Goal: Task Accomplishment & Management: Complete application form

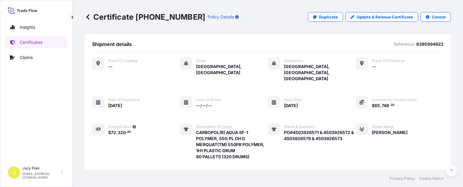
scroll to position [212, 0]
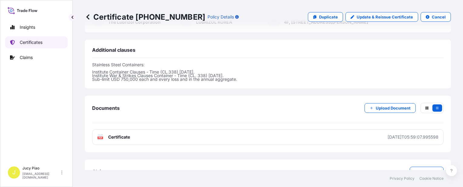
click at [37, 47] on link "Certificates" at bounding box center [36, 42] width 62 height 12
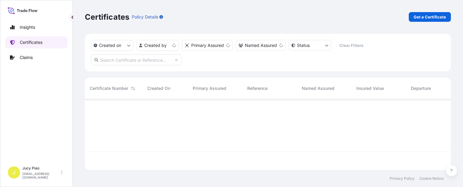
scroll to position [70, 362]
click at [426, 21] on link "Get a Certificate" at bounding box center [430, 17] width 42 height 10
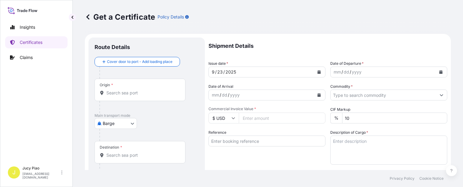
click at [130, 126] on body "Insights Certificates Claims J Jucy Piao [EMAIL_ADDRESS][DOMAIN_NAME] Get a Cer…" at bounding box center [231, 93] width 463 height 187
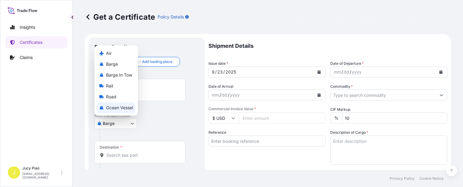
click at [122, 109] on span "Ocean Vessel" at bounding box center [119, 108] width 27 height 6
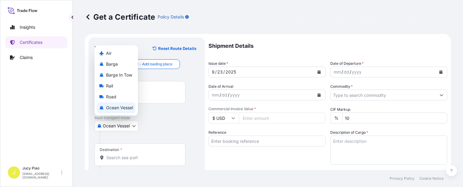
select select "Ocean Vessel"
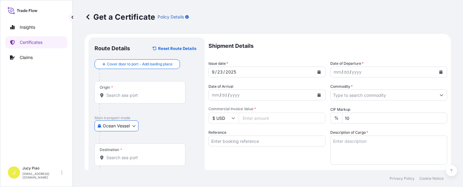
click at [255, 143] on input "Reference" at bounding box center [267, 141] width 117 height 11
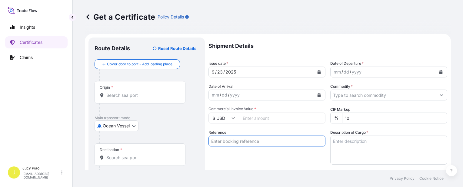
paste input "SNLFSHJL02EJ677"
type input "SNLFSHJL02EJ677"
click at [227, 156] on div "Reference SNLFSHJL02EJ677" at bounding box center [267, 147] width 117 height 35
click at [125, 96] on input "Origin *" at bounding box center [142, 96] width 72 height 6
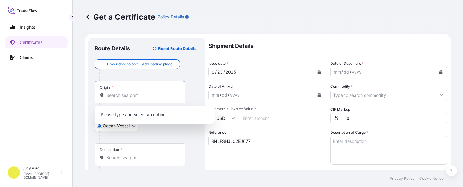
paste input "[GEOGRAPHIC_DATA],"
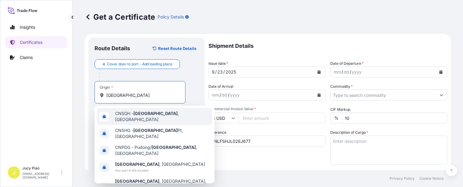
click at [127, 117] on span "CNSGH - [GEOGRAPHIC_DATA] , [GEOGRAPHIC_DATA]" at bounding box center [162, 117] width 95 height 12
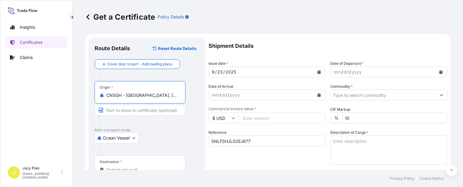
drag, startPoint x: 132, startPoint y: 94, endPoint x: 172, endPoint y: 99, distance: 40.3
click at [172, 99] on div "Origin * CNSGH - [GEOGRAPHIC_DATA], [GEOGRAPHIC_DATA]" at bounding box center [140, 92] width 91 height 22
type input "CNSGH - [GEOGRAPHIC_DATA], [GEOGRAPHIC_DATA]"
click at [132, 107] on input "Text to appear on certificate" at bounding box center [140, 110] width 91 height 11
paste input "[GEOGRAPHIC_DATA], [GEOGRAPHIC_DATA]"
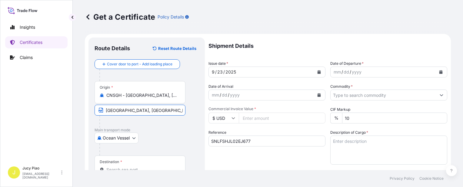
scroll to position [30, 0]
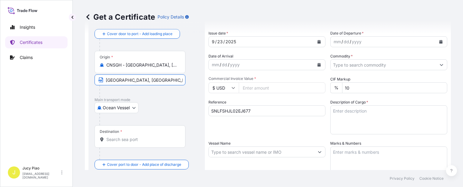
type input "[GEOGRAPHIC_DATA], [GEOGRAPHIC_DATA]"
click at [150, 140] on input "Destination *" at bounding box center [142, 140] width 72 height 6
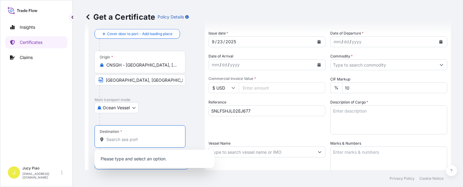
paste input "[GEOGRAPHIC_DATA]"
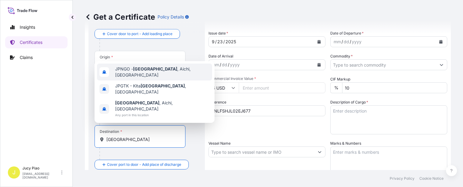
click at [147, 78] on span "JPNGO - [GEOGRAPHIC_DATA] , [GEOGRAPHIC_DATA], [GEOGRAPHIC_DATA]" at bounding box center [162, 72] width 95 height 12
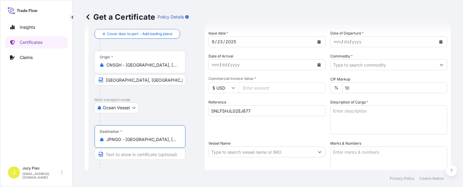
drag, startPoint x: 126, startPoint y: 139, endPoint x: 170, endPoint y: 142, distance: 44.4
click at [170, 142] on input "JPNGO - [GEOGRAPHIC_DATA], [GEOGRAPHIC_DATA], [GEOGRAPHIC_DATA]" at bounding box center [142, 140] width 72 height 6
type input "JPNGO - [GEOGRAPHIC_DATA], [GEOGRAPHIC_DATA], [GEOGRAPHIC_DATA]"
click at [125, 154] on input "Text to appear on certificate" at bounding box center [140, 154] width 91 height 11
paste input "[GEOGRAPHIC_DATA], [GEOGRAPHIC_DATA], [GEOGRAPHIC_DATA]"
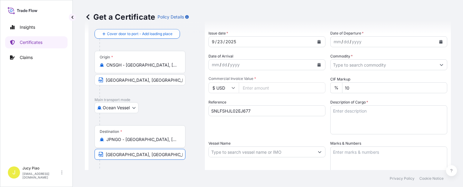
click at [133, 153] on input "[GEOGRAPHIC_DATA], [GEOGRAPHIC_DATA], [GEOGRAPHIC_DATA]" at bounding box center [140, 154] width 91 height 11
type input "[GEOGRAPHIC_DATA], [GEOGRAPHIC_DATA]"
click at [241, 136] on div "Shipment Details Issue date * [DATE] Date of Departure * mm / dd / yyyy Date of…" at bounding box center [328, 151] width 239 height 289
click at [246, 135] on div "Shipment Details Issue date * [DATE] Date of Departure * mm / dd / yyyy Date of…" at bounding box center [328, 151] width 239 height 289
click at [219, 41] on div "23" at bounding box center [220, 41] width 7 height 7
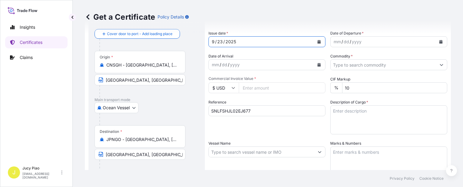
click at [220, 42] on div "23" at bounding box center [220, 41] width 7 height 7
click at [335, 42] on div "mm" at bounding box center [337, 41] width 8 height 7
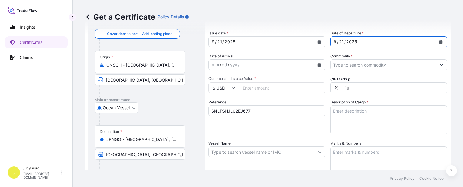
click at [345, 66] on input "Commodity *" at bounding box center [384, 64] width 106 height 11
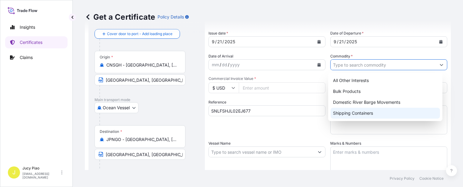
click at [345, 113] on div "Shipping Containers" at bounding box center [385, 113] width 109 height 11
type input "Shipping Containers"
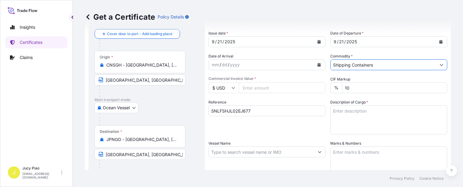
click at [230, 88] on input "$ USD" at bounding box center [224, 88] width 30 height 11
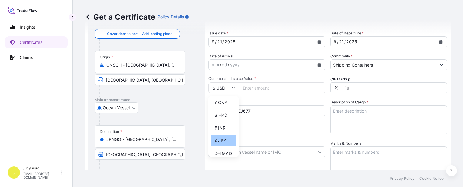
scroll to position [121, 0]
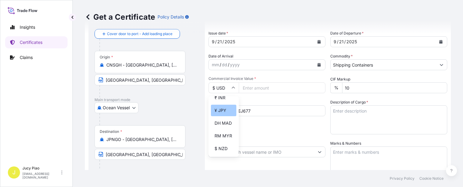
click at [224, 116] on div "¥ JPY" at bounding box center [223, 111] width 25 height 12
type input "¥ JPY"
click at [308, 132] on div "Reference SNLFSHJL02EJ677" at bounding box center [267, 116] width 117 height 35
click at [251, 94] on div "Shipment Details Issue date * [DATE] Date of Departure * [DATE] Date of Arrival…" at bounding box center [328, 151] width 239 height 289
click at [255, 89] on input "Commercial Invoice Value *" at bounding box center [282, 88] width 87 height 11
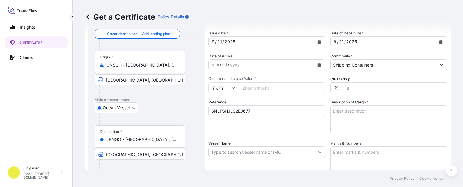
paste input "6886400"
type input "6886400"
click at [360, 117] on textarea "Description of Cargo *" at bounding box center [389, 120] width 117 height 29
paste textarea "MERQUAT(TM) 550PR POLYMER, 1H1 PLASTIC DRUM MERQUAT(TM) 280NP POLYMER, 1H1 PLAS…"
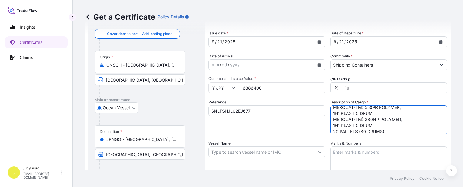
scroll to position [0, 0]
click at [332, 117] on textarea "MERQUAT(TM) 550PR POLYMER, 1H1 PLASTIC DRUM MERQUAT(TM) 280NP POLYMER, 1H1 PLAS…" at bounding box center [389, 120] width 117 height 29
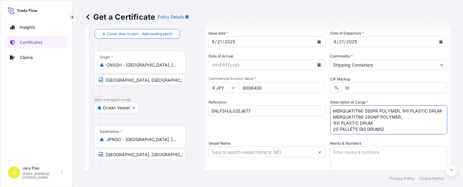
click at [331, 130] on textarea "MERQUAT(TM) 550PR POLYMER, 1H1 PLASTIC DRUM MERQUAT(TM) 280NP POLYMER, 1H1 PLAS…" at bounding box center [389, 120] width 117 height 29
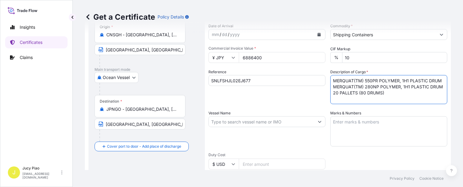
type textarea "MERQUAT(TM) 550PR POLYMER, 1H1 PLASTIC DRUM MERQUAT(TM) 280NP POLYMER, 1H1 PLAS…"
click at [382, 136] on textarea "Marks & Numbers" at bounding box center [389, 131] width 117 height 30
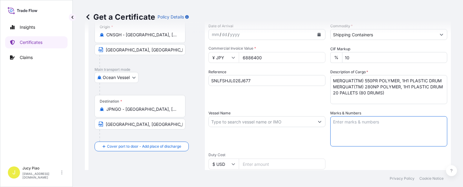
paste textarea "LUBRIZOL 502506000775"
type textarea "LUBRIZOL 502506000775"
click at [227, 121] on input "Vessel Name" at bounding box center [262, 121] width 106 height 11
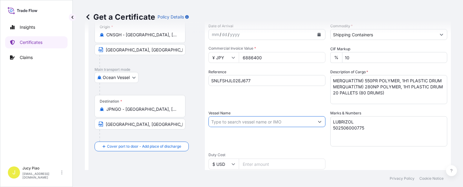
paste input "SNL NANJING"
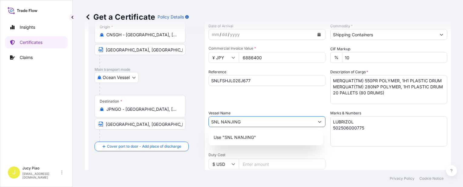
click at [233, 136] on p "Use "SNL NANJING"" at bounding box center [235, 138] width 42 height 6
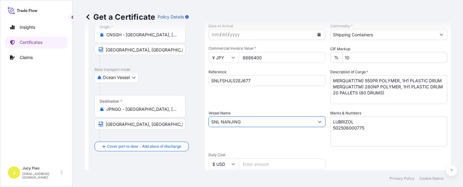
type input "SNL NANJING"
click at [285, 137] on div "Vessel Name SNL NANJING" at bounding box center [267, 128] width 117 height 36
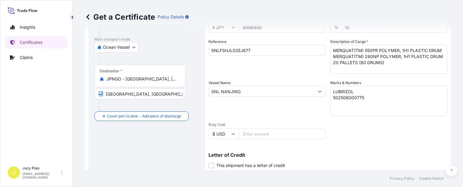
scroll to position [152, 0]
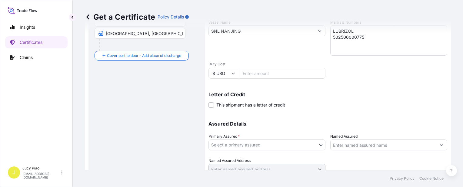
click at [262, 146] on body "Insights Certificates Claims J Jucy Piao [EMAIL_ADDRESS][DOMAIN_NAME] Get a Cer…" at bounding box center [231, 93] width 463 height 187
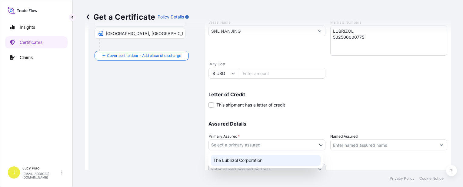
click at [260, 157] on div "The Lubrizol Corporation" at bounding box center [266, 160] width 110 height 11
select select "31566"
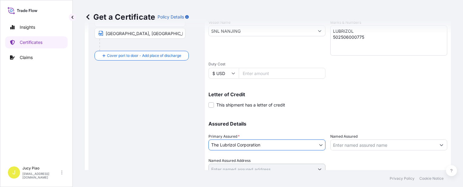
click at [341, 144] on input "Named Assured" at bounding box center [384, 145] width 106 height 11
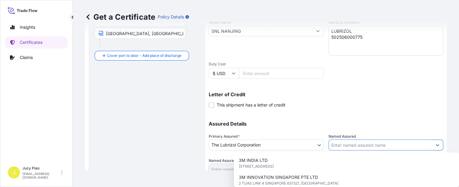
paste input "MATSUMOTO TRADING CO LTD"
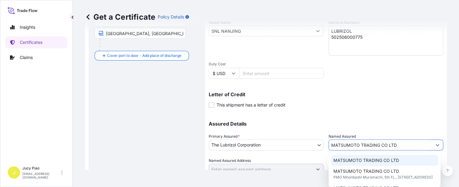
click at [336, 165] on div "MATSUMOTO TRADING CO LTD" at bounding box center [384, 160] width 107 height 11
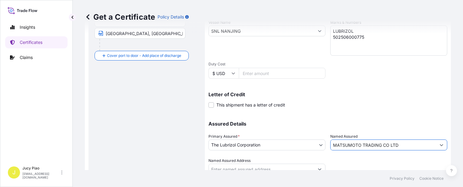
type input "MATSUMOTO TRADING CO LTD"
click at [316, 122] on p "Assured Details" at bounding box center [328, 124] width 239 height 5
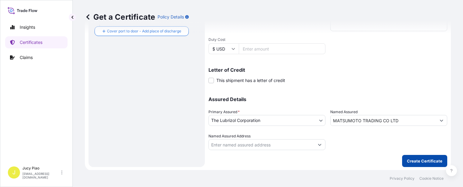
click at [425, 158] on p "Create Certificate" at bounding box center [424, 161] width 35 height 6
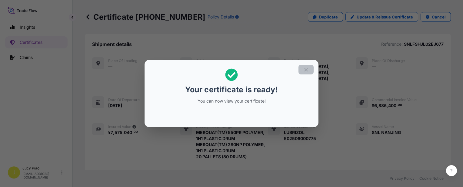
click at [307, 71] on icon "button" at bounding box center [306, 69] width 3 height 3
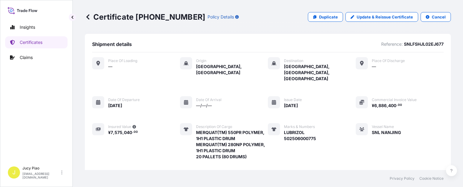
click at [335, 92] on div "Place of Loading — Origin [GEOGRAPHIC_DATA], [GEOGRAPHIC_DATA] Destination [GEO…" at bounding box center [268, 122] width 352 height 130
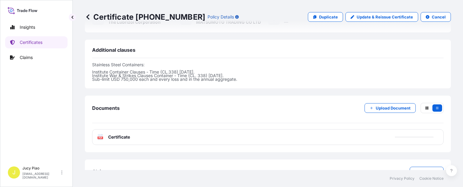
scroll to position [218, 0]
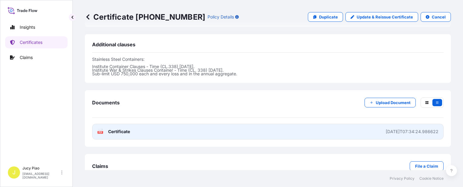
click at [314, 124] on link "PDF Certificate [DATE]T07:34:24.986622" at bounding box center [268, 132] width 352 height 16
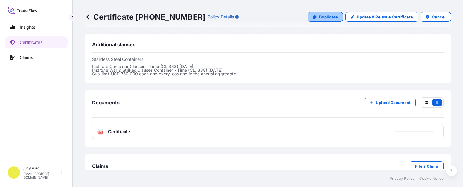
click at [328, 19] on p "Duplicate" at bounding box center [328, 17] width 19 height 6
select select "Ocean Vessel"
select select "31566"
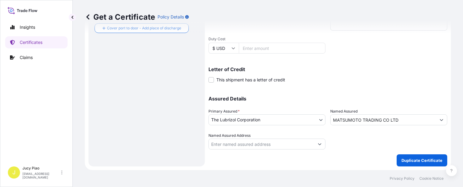
scroll to position [176, 0]
click at [56, 43] on link "Certificates" at bounding box center [36, 42] width 62 height 12
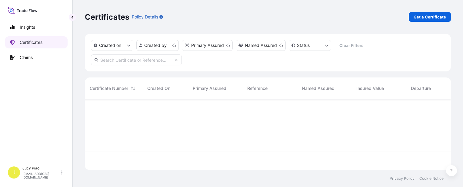
scroll to position [70, 362]
click at [431, 17] on p "Get a Certificate" at bounding box center [430, 17] width 32 height 6
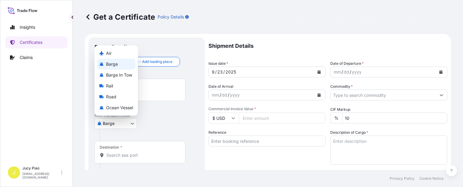
click at [126, 123] on body "Insights Certificates Claims J Jucy Piao [EMAIL_ADDRESS][DOMAIN_NAME] Get a Cer…" at bounding box center [231, 93] width 463 height 187
click at [114, 110] on span "Ocean Vessel" at bounding box center [119, 108] width 27 height 6
select select "Ocean Vessel"
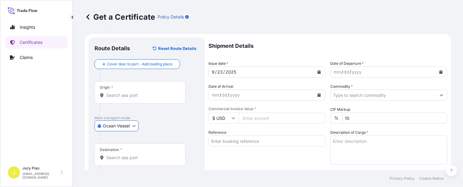
click at [264, 143] on input "Reference" at bounding box center [267, 141] width 117 height 11
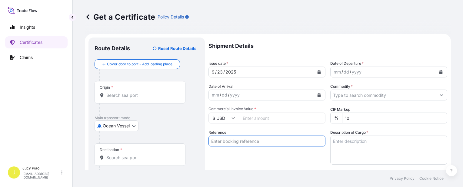
paste input "CSHSE0433489"
type input "CSHSE0433489"
click at [238, 161] on div "Reference CSHSE0433489" at bounding box center [267, 147] width 117 height 35
click at [269, 155] on div "Reference CSHSE0433489" at bounding box center [267, 147] width 117 height 35
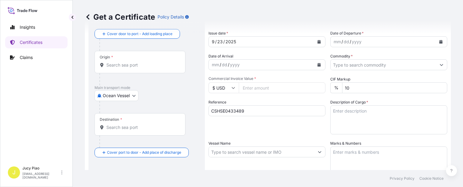
scroll to position [61, 0]
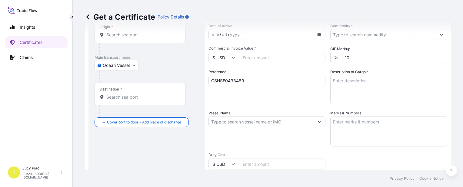
click at [243, 123] on input "Vessel Name" at bounding box center [262, 121] width 106 height 11
paste input "OOCL [GEOGRAPHIC_DATA]"
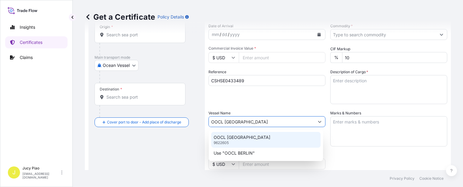
click at [240, 139] on p "OOCL [GEOGRAPHIC_DATA]" at bounding box center [242, 138] width 57 height 6
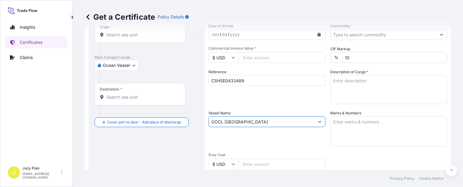
type input "OOCL [GEOGRAPHIC_DATA]"
click at [132, 37] on input "Origin *" at bounding box center [142, 35] width 72 height 6
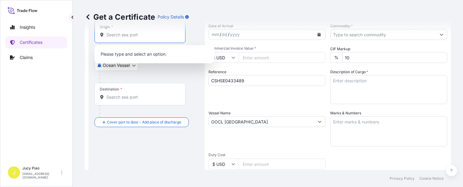
paste input "[GEOGRAPHIC_DATA]"
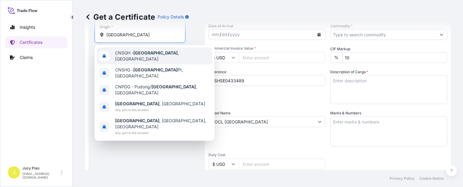
click at [131, 55] on span "CNSGH - [GEOGRAPHIC_DATA] , [GEOGRAPHIC_DATA]" at bounding box center [162, 56] width 95 height 12
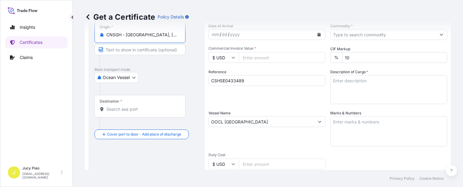
drag, startPoint x: 127, startPoint y: 37, endPoint x: 164, endPoint y: 39, distance: 36.8
click at [164, 39] on div "Origin * CNSGH - [GEOGRAPHIC_DATA], [GEOGRAPHIC_DATA]" at bounding box center [140, 32] width 91 height 22
type input "CNSGH - [GEOGRAPHIC_DATA], [GEOGRAPHIC_DATA]"
click at [140, 52] on input "Text to appear on certificate" at bounding box center [140, 49] width 91 height 11
paste input "[GEOGRAPHIC_DATA], [GEOGRAPHIC_DATA]"
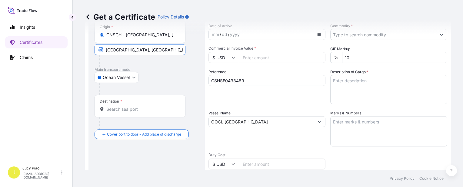
type input "[GEOGRAPHIC_DATA], [GEOGRAPHIC_DATA]"
click at [141, 112] on input "Destination *" at bounding box center [142, 109] width 72 height 6
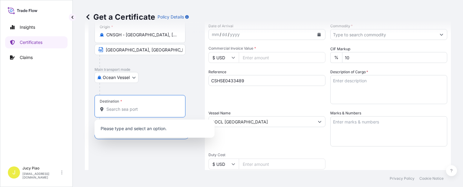
paste input "[GEOGRAPHIC_DATA]"
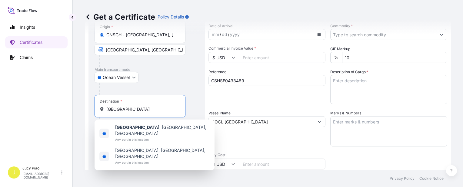
click at [143, 126] on b "[GEOGRAPHIC_DATA]" at bounding box center [137, 127] width 44 height 5
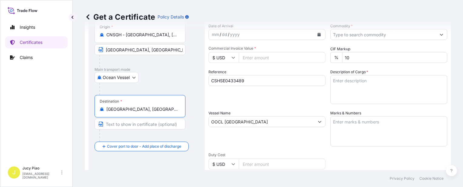
drag, startPoint x: 163, startPoint y: 110, endPoint x: 61, endPoint y: 109, distance: 101.3
click at [59, 109] on div "Insights Certificates Claims J Jucy Piao [EMAIL_ADDRESS][DOMAIN_NAME] Get a Cer…" at bounding box center [231, 93] width 463 height 187
type input "[GEOGRAPHIC_DATA], [GEOGRAPHIC_DATA], [GEOGRAPHIC_DATA]"
click at [141, 124] on input "Text to appear on certificate" at bounding box center [140, 124] width 91 height 11
paste input "[GEOGRAPHIC_DATA], [GEOGRAPHIC_DATA], [GEOGRAPHIC_DATA]"
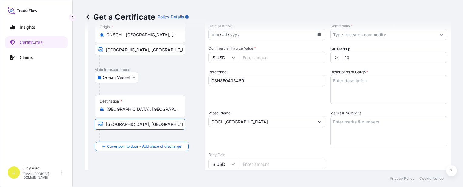
type input "[GEOGRAPHIC_DATA], [GEOGRAPHIC_DATA], [GEOGRAPHIC_DATA]"
click at [288, 102] on div "Reference CSHSE0433489" at bounding box center [267, 86] width 117 height 35
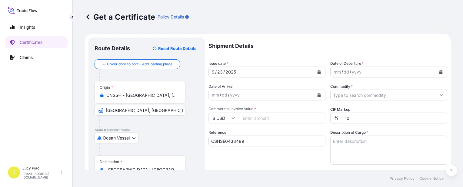
click at [221, 74] on div "23" at bounding box center [220, 72] width 7 height 7
click at [221, 72] on div "23" at bounding box center [220, 72] width 7 height 7
click at [338, 72] on div "mm" at bounding box center [337, 72] width 8 height 7
click at [353, 96] on input "Commodity *" at bounding box center [384, 95] width 106 height 11
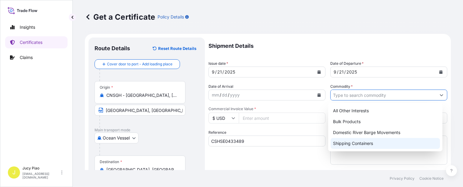
click at [349, 143] on div "Shipping Containers" at bounding box center [385, 143] width 109 height 11
type input "Shipping Containers"
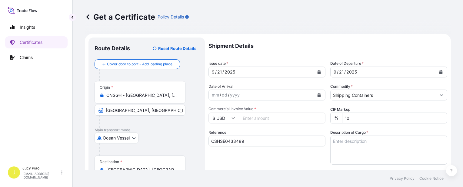
click at [269, 120] on input "Commercial Invoice Value *" at bounding box center [282, 118] width 87 height 11
click at [249, 120] on input "Commercial Invoice Value *" at bounding box center [282, 118] width 87 height 11
type input "2439.36"
click at [271, 130] on div "Reference CSHSE0433489" at bounding box center [267, 147] width 117 height 35
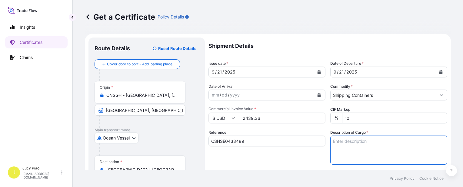
click at [355, 140] on textarea "Description of Cargo *" at bounding box center [389, 150] width 117 height 29
click at [364, 145] on textarea "Description of Cargo *" at bounding box center [389, 150] width 117 height 29
paste textarea "MERQUAT(TM) 740 POLYMER, 1H1 PLASTIC DRUM"
paste textarea "8 DRUMS (2 PACKAGES)"
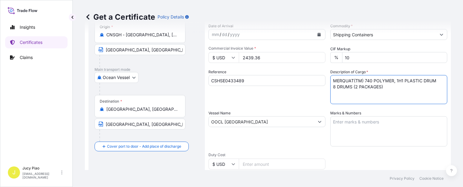
type textarea "MERQUAT(TM) 740 POLYMER, 1H1 PLASTIC DRUM 8 DRUMS (2 PACKAGES)"
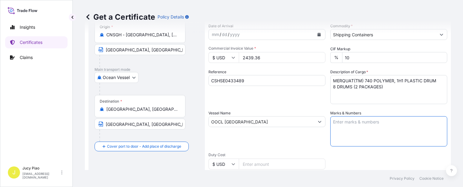
click at [363, 132] on textarea "Marks & Numbers" at bounding box center [389, 131] width 117 height 30
paste textarea "PO#4300765227"
paste textarea "& 4300765228"
type textarea "PO#4300765227 & 4300765228"
click at [297, 141] on div "Vessel Name OOCL [GEOGRAPHIC_DATA]" at bounding box center [267, 128] width 117 height 36
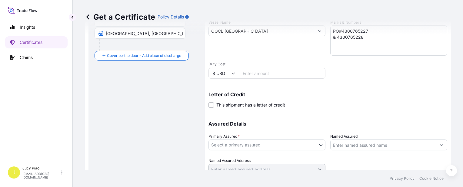
scroll to position [176, 0]
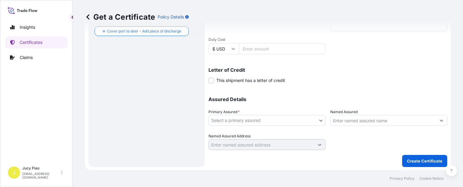
click at [285, 122] on body "Insights Certificates Claims J Jucy Piao [EMAIL_ADDRESS][DOMAIN_NAME] Get a Cer…" at bounding box center [231, 93] width 463 height 187
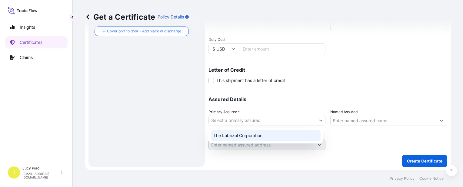
click at [271, 138] on div "The Lubrizol Corporation" at bounding box center [266, 135] width 110 height 11
select select "31566"
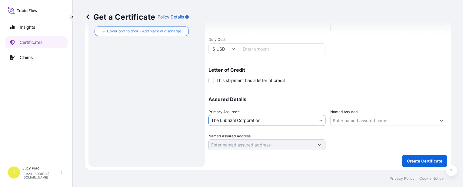
click at [343, 121] on input "Named Assured" at bounding box center [384, 120] width 106 height 11
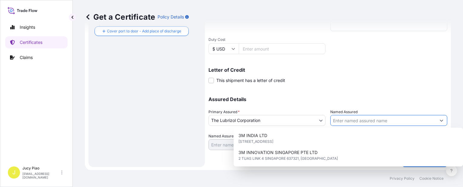
paste input "LUBRIZOL ADVANCED MATERIALS, INC. (LZAM)"
type input "LUBRIZOL ADVANCED MATERIALS, INC. (LZAM)"
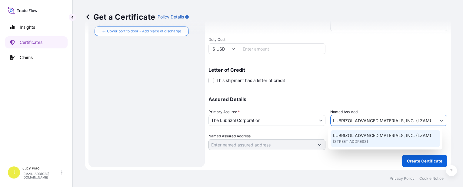
click at [368, 143] on span "[STREET_ADDRESS]" at bounding box center [350, 142] width 35 height 6
type input "[STREET_ADDRESS]"
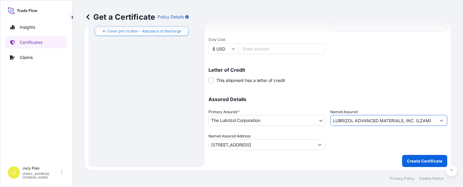
type input "LUBRIZOL ADVANCED MATERIALS, INC. (LZAM)"
click at [376, 143] on div at bounding box center [389, 141] width 117 height 17
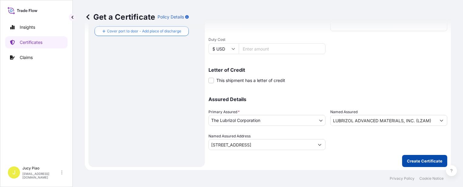
click at [407, 160] on p "Create Certificate" at bounding box center [424, 161] width 35 height 6
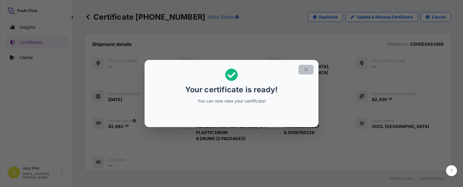
click at [306, 69] on icon "button" at bounding box center [306, 69] width 3 height 3
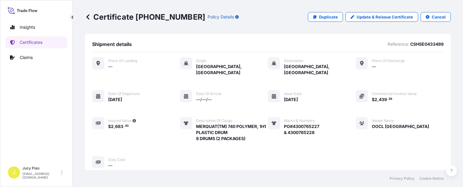
click at [331, 81] on div "Place of Loading — Origin [GEOGRAPHIC_DATA], [GEOGRAPHIC_DATA] Destination [GEO…" at bounding box center [268, 113] width 352 height 112
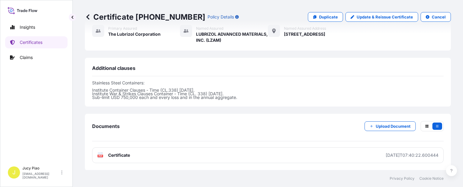
scroll to position [212, 0]
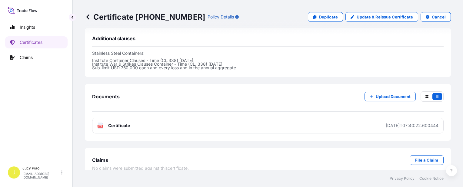
click at [334, 139] on div "Certificate [PHONE_NUMBER] Policy Details Duplicate Update & Reissue Certificat…" at bounding box center [268, 85] width 391 height 170
click at [334, 148] on div "Claims File a Claim No claims were submitted against this certificate ." at bounding box center [268, 163] width 366 height 31
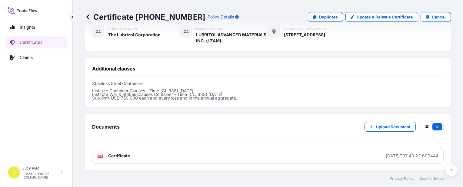
click at [284, 122] on div "Documents Upload Document" at bounding box center [268, 132] width 352 height 20
click at [301, 123] on div "Documents Upload Document" at bounding box center [268, 132] width 352 height 20
click at [306, 123] on div "Documents Upload Document" at bounding box center [268, 132] width 352 height 20
click at [279, 122] on div "Documents Upload Document" at bounding box center [268, 132] width 352 height 20
click at [383, 124] on p "Upload Document" at bounding box center [393, 127] width 35 height 6
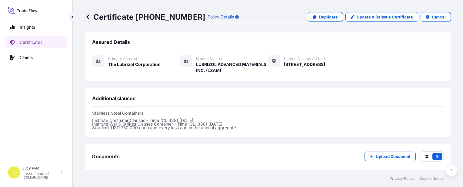
scroll to position [212, 0]
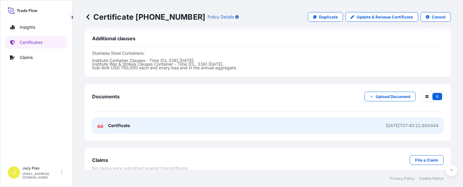
click at [263, 119] on link "PDF Certificate [DATE]T07:40:22.600444" at bounding box center [268, 126] width 352 height 16
click at [258, 118] on link "PDF Certificate [DATE]T07:40:22.600444" at bounding box center [268, 126] width 352 height 16
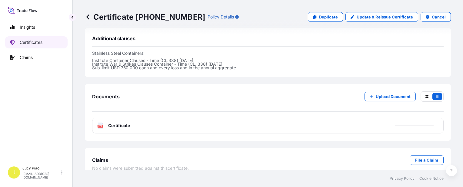
click at [30, 45] on p "Certificates" at bounding box center [31, 42] width 23 height 6
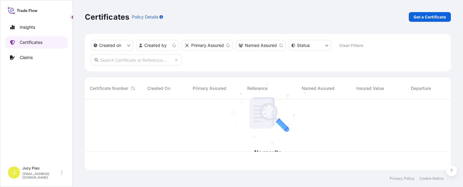
scroll to position [70, 362]
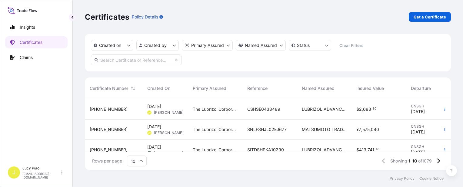
click at [211, 111] on span "The Lubrizol Corporation" at bounding box center [215, 109] width 45 height 6
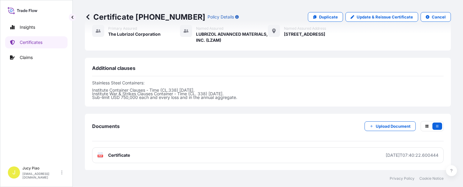
scroll to position [212, 0]
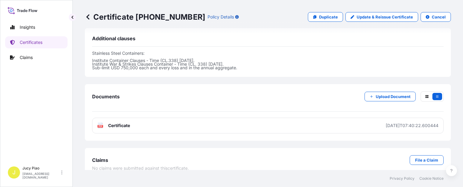
click at [216, 148] on div "Claims File a Claim No claims were submitted against this certificate ." at bounding box center [268, 163] width 366 height 31
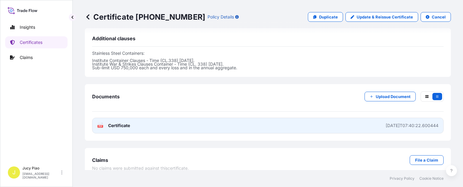
click at [214, 124] on link "PDF Certificate [DATE]T07:40:22.600444" at bounding box center [268, 126] width 352 height 16
